Goal: Transaction & Acquisition: Purchase product/service

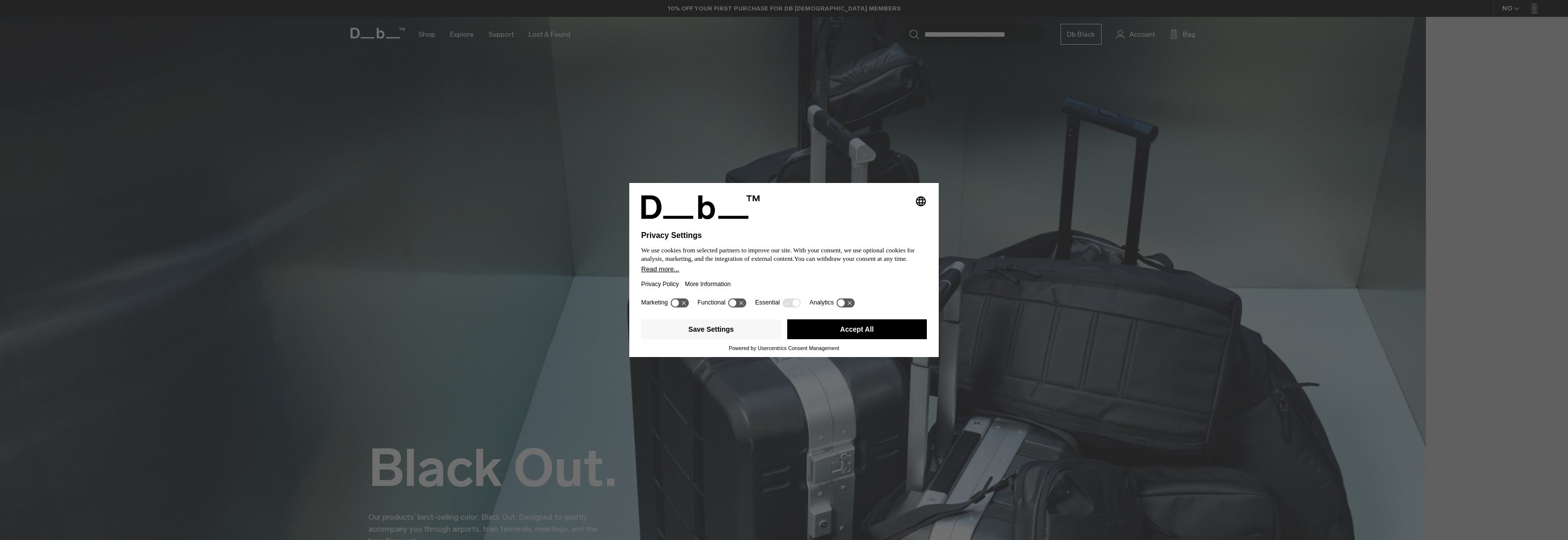
click at [885, 325] on button "Accept All" at bounding box center [857, 329] width 140 height 20
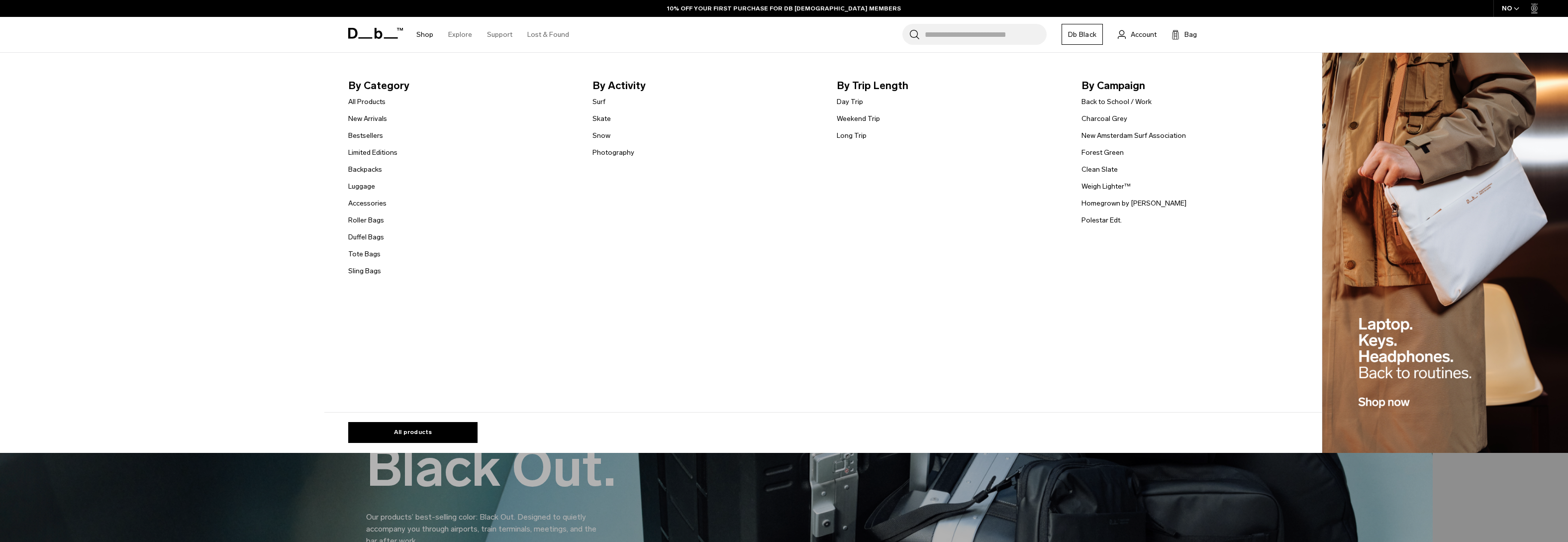
drag, startPoint x: 375, startPoint y: 119, endPoint x: 443, endPoint y: 115, distance: 68.1
click at [376, 119] on link "New Arrivals" at bounding box center [367, 119] width 39 height 11
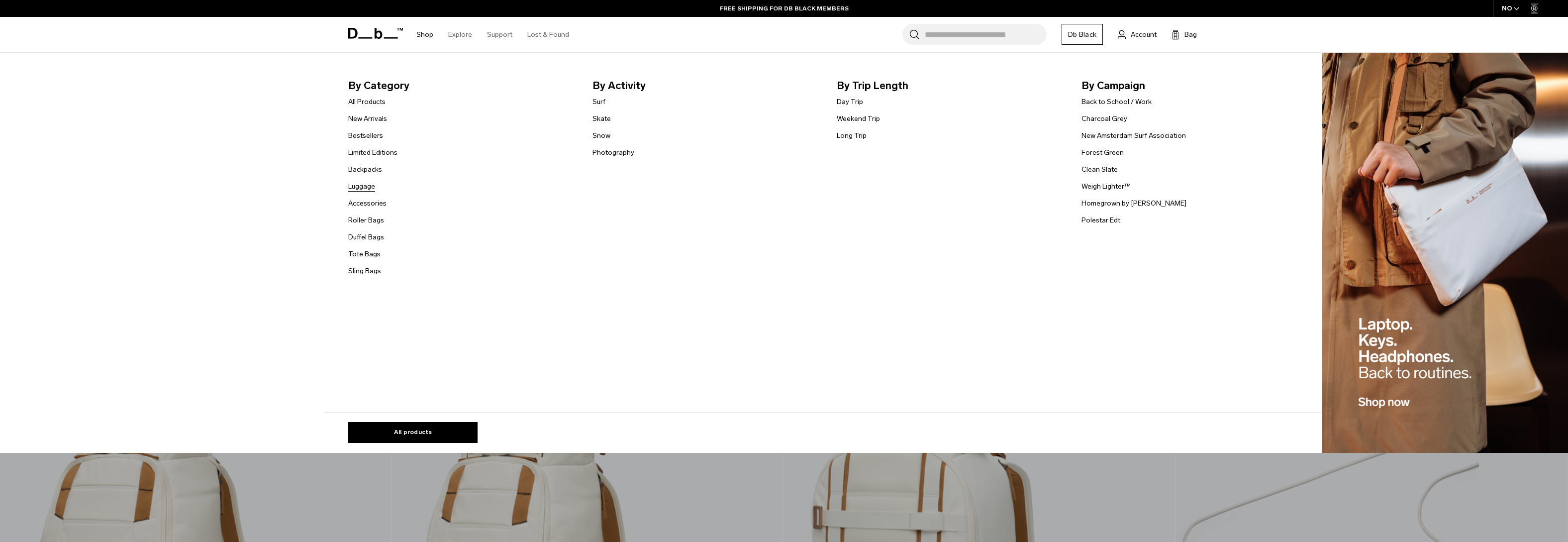
click at [365, 184] on link "Luggage" at bounding box center [361, 186] width 27 height 11
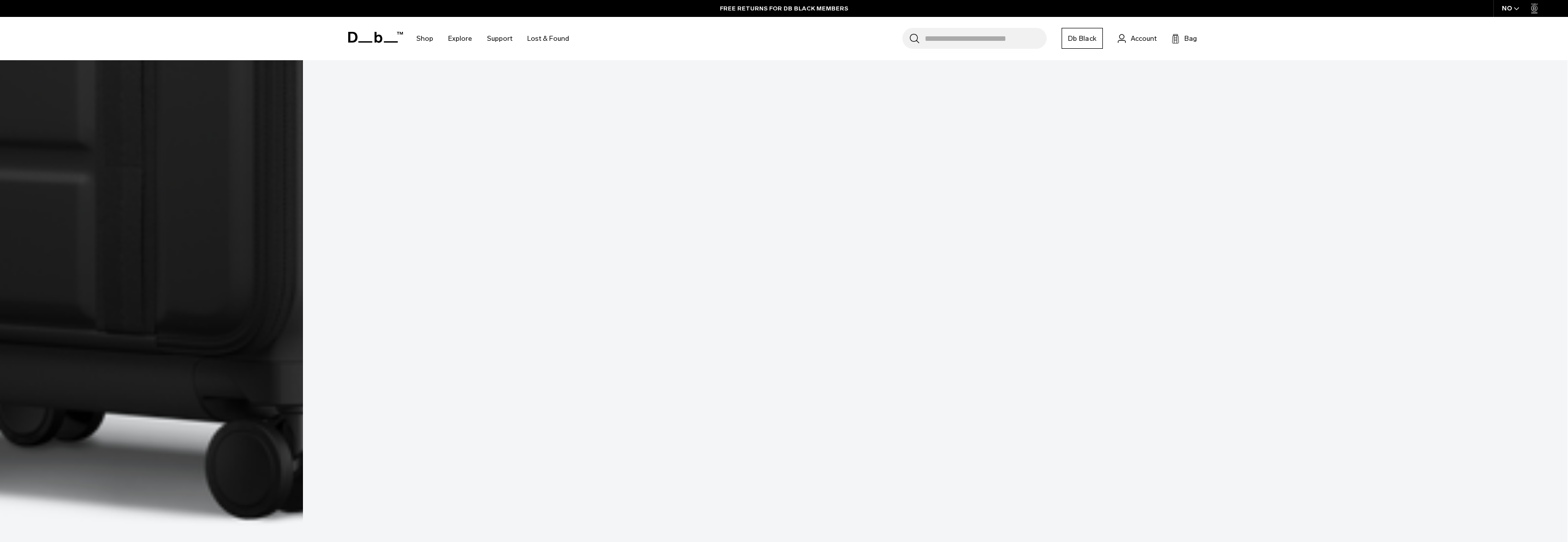
scroll to position [1480, 0]
